Goal: Information Seeking & Learning: Learn about a topic

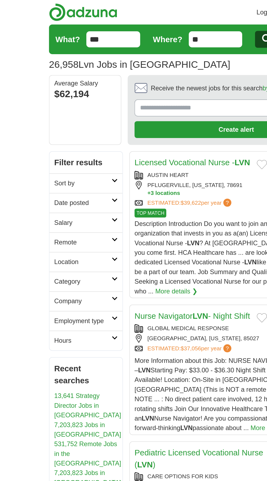
click at [53, 161] on h2 "Remote" at bounding box center [56, 164] width 39 height 7
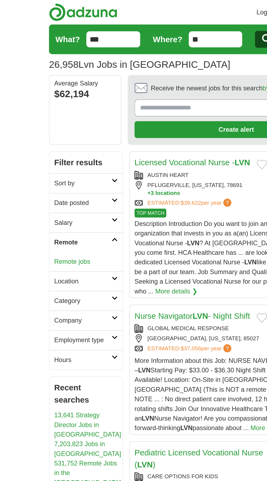
click at [47, 176] on link "Remote jobs" at bounding box center [49, 177] width 24 height 5
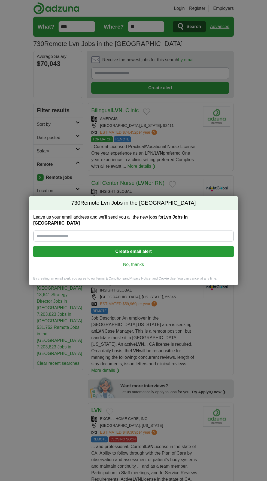
click at [122, 262] on link "No, thanks" at bounding box center [134, 265] width 192 height 6
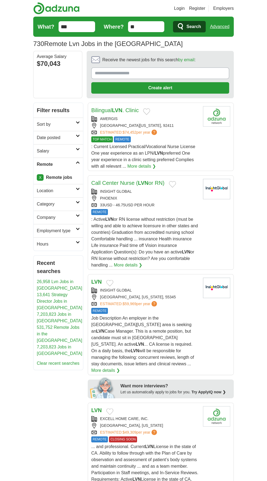
click at [112, 239] on span ": Active LVN or RN license without restriction (must be willing and able to ach…" at bounding box center [144, 242] width 106 height 50
